Goal: Task Accomplishment & Management: Manage account settings

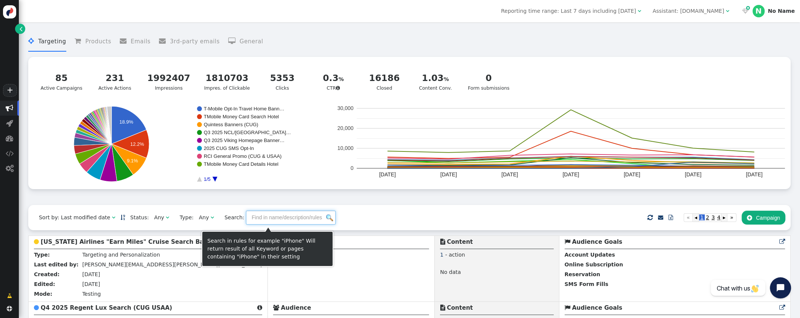
click at [272, 219] on input "text" at bounding box center [291, 218] width 90 height 14
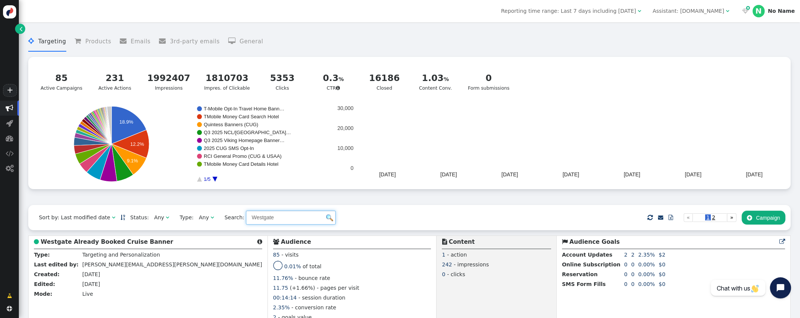
type input "Westgate"
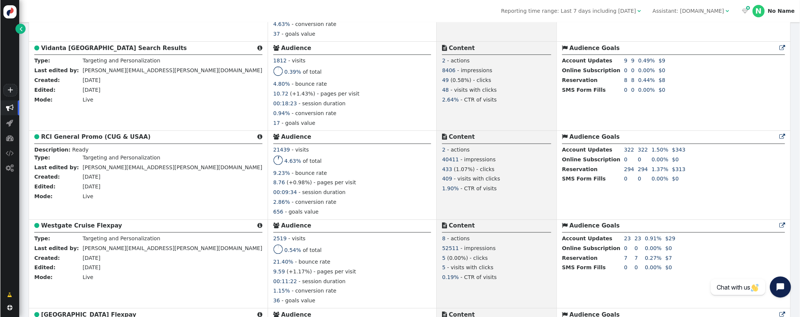
scroll to position [1418, 0]
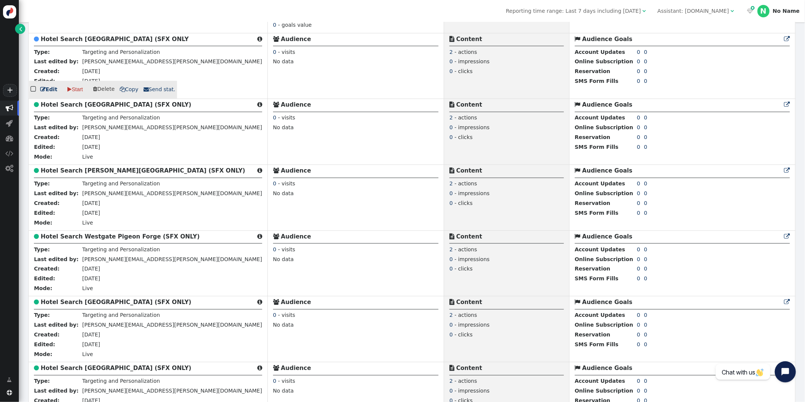
scroll to position [2417, 0]
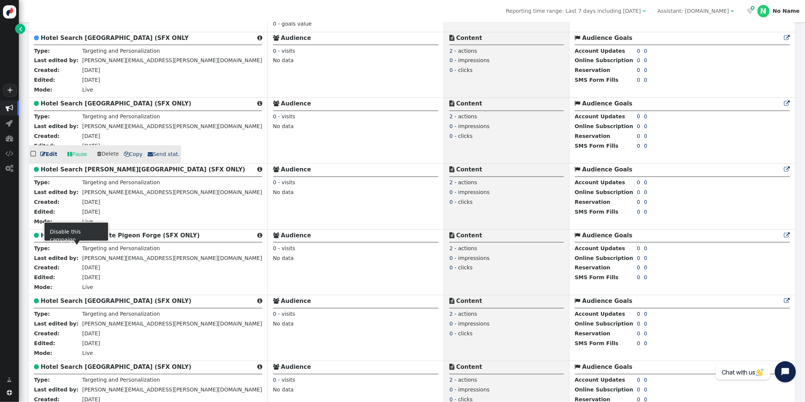
click at [78, 161] on link " Pause" at bounding box center [77, 155] width 30 height 14
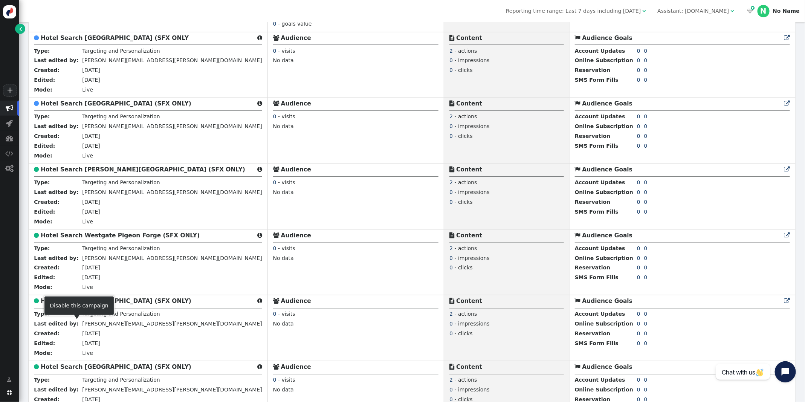
click at [78, 320] on div at bounding box center [76, 317] width 7 height 5
click at [72, 227] on link " Pause" at bounding box center [77, 221] width 30 height 14
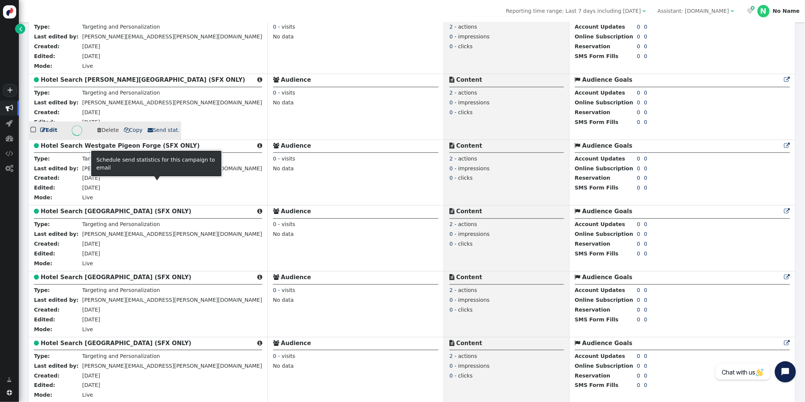
scroll to position [2565, 0]
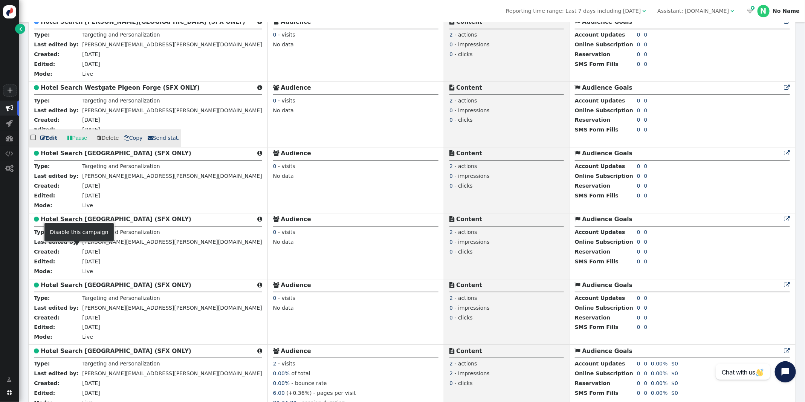
click at [75, 145] on link " Pause" at bounding box center [77, 138] width 30 height 14
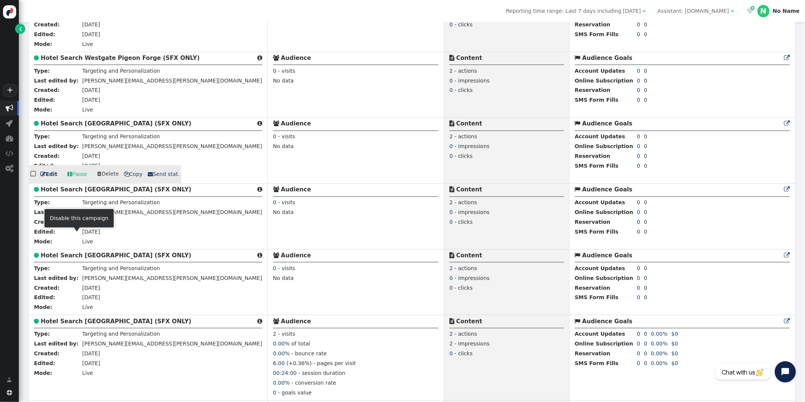
scroll to position [2593, 0]
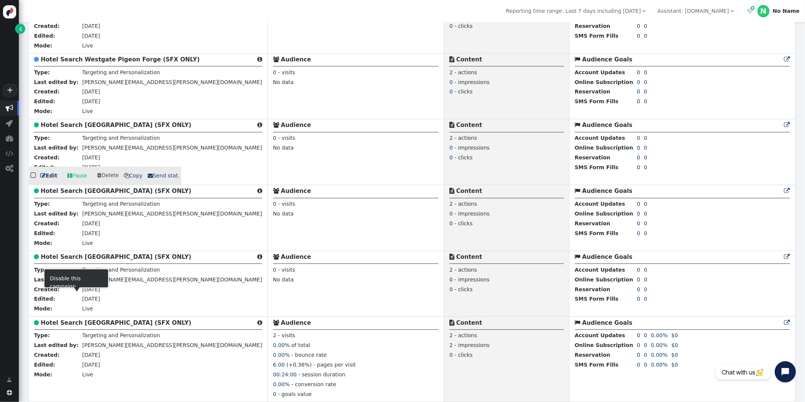
click at [78, 182] on link " Pause" at bounding box center [77, 176] width 30 height 14
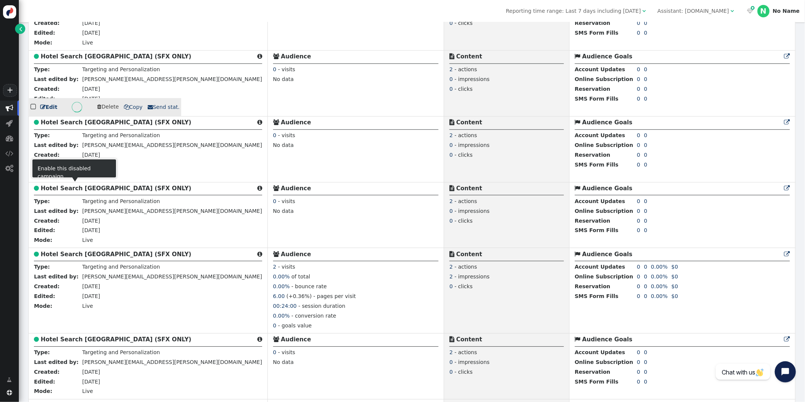
scroll to position [2671, 0]
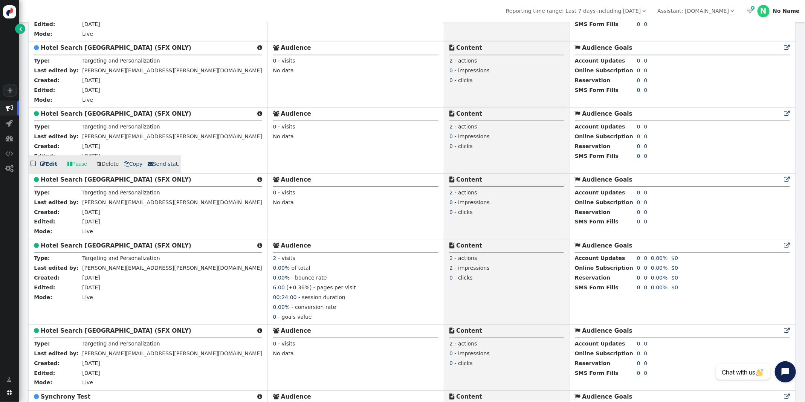
click at [79, 171] on link " Pause" at bounding box center [77, 164] width 30 height 14
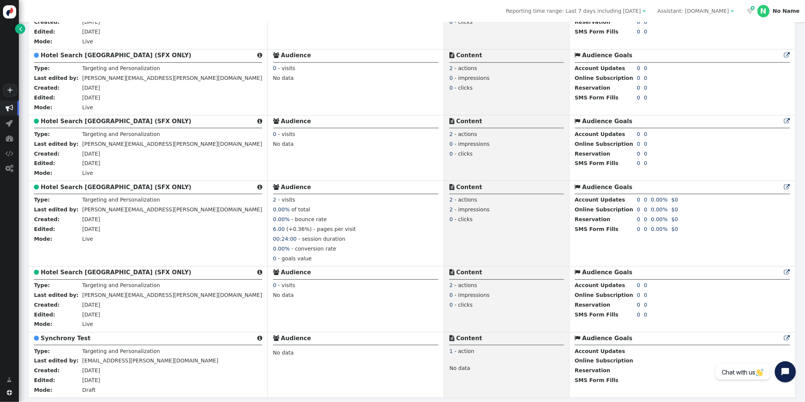
scroll to position [2864, 0]
click at [71, 174] on link " Pause" at bounding box center [77, 172] width 30 height 14
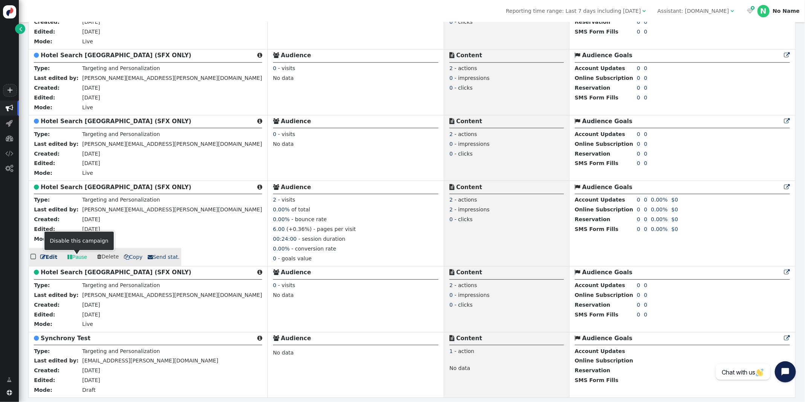
click at [73, 256] on link " Pause" at bounding box center [77, 257] width 30 height 14
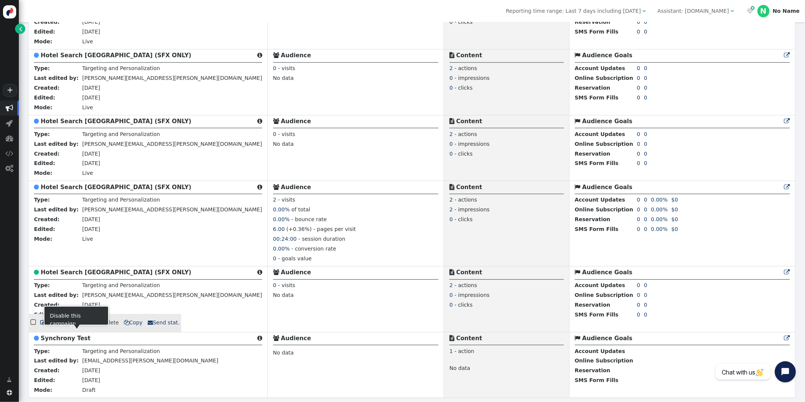
click at [76, 330] on link " Pause" at bounding box center [77, 323] width 30 height 14
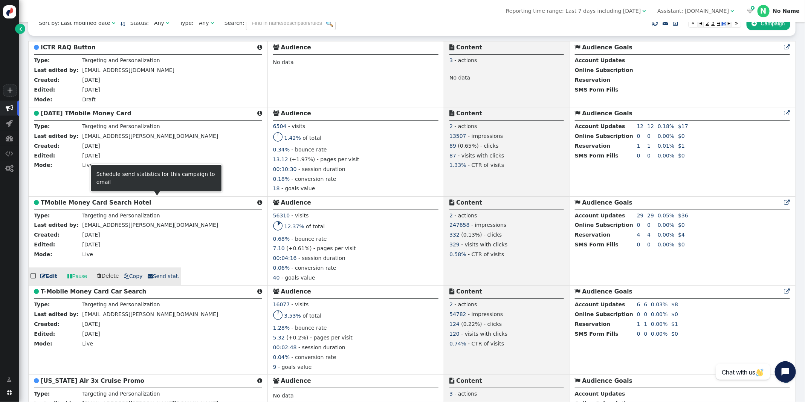
scroll to position [0, 0]
